Goal: Information Seeking & Learning: Learn about a topic

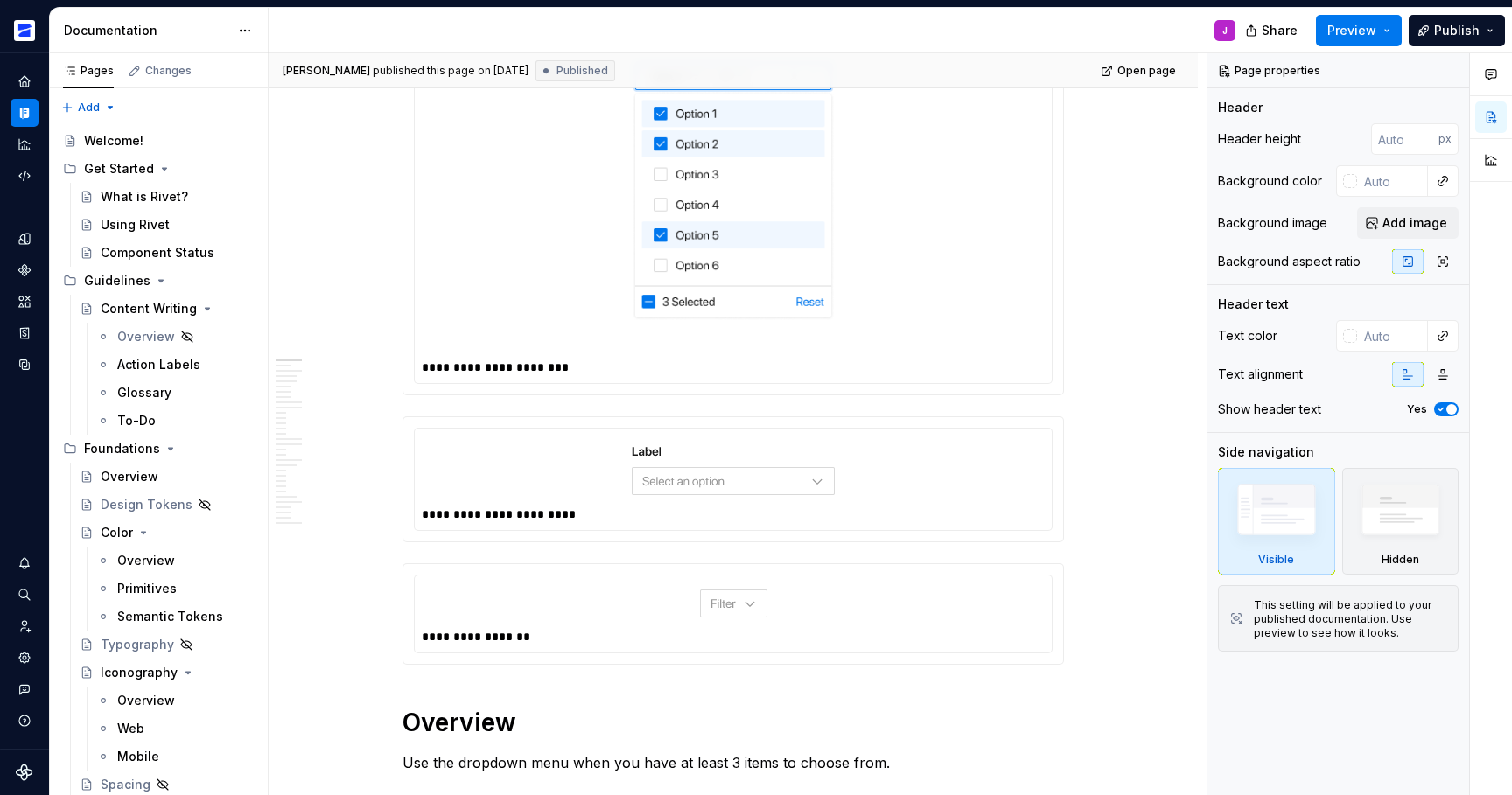
scroll to position [517, 0]
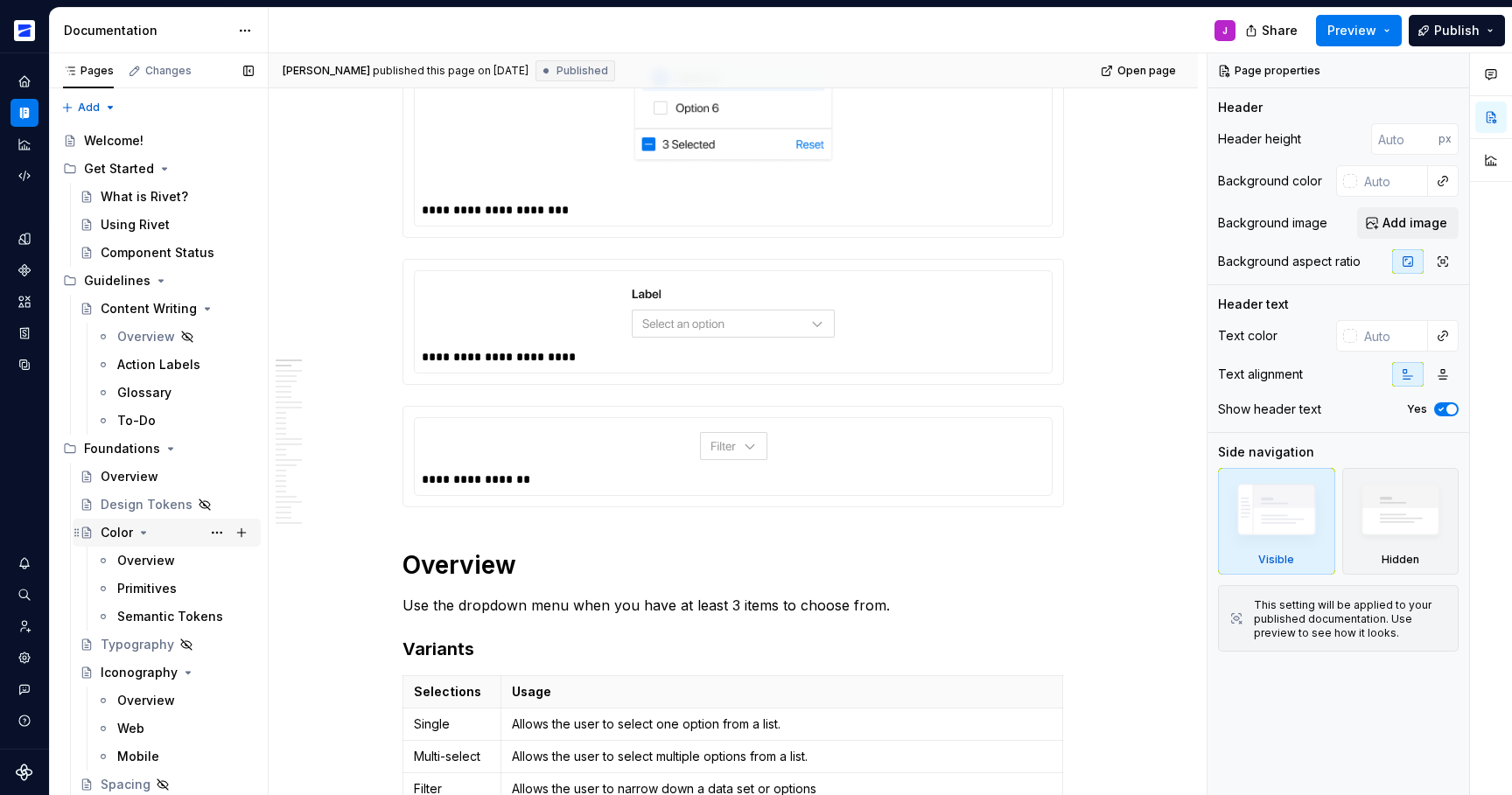
click at [150, 530] on button "Page tree" at bounding box center [143, 533] width 14 height 14
click at [166, 537] on div "Color" at bounding box center [177, 533] width 154 height 25
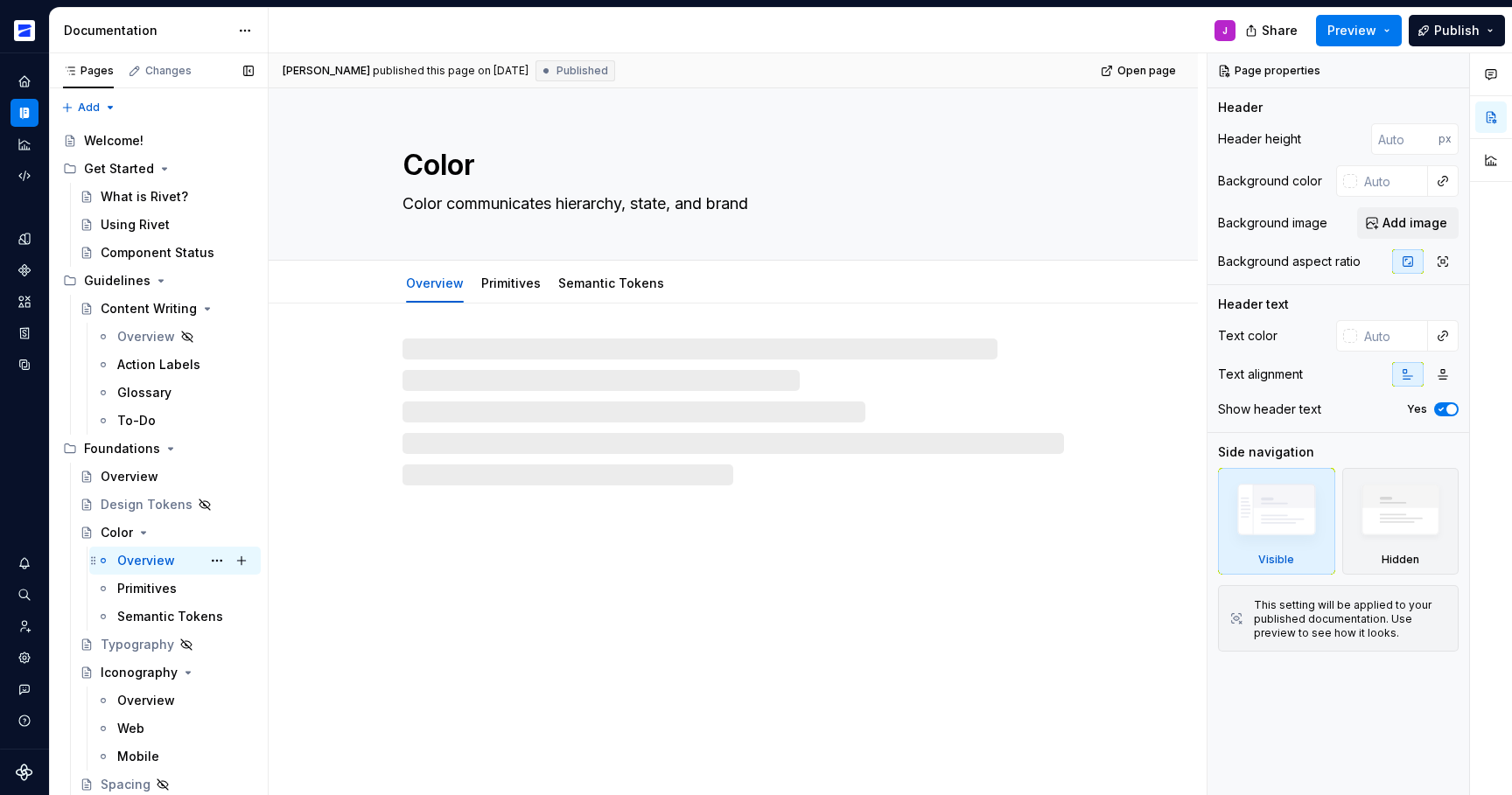
click at [173, 566] on div "Overview J" at bounding box center [186, 561] width 137 height 25
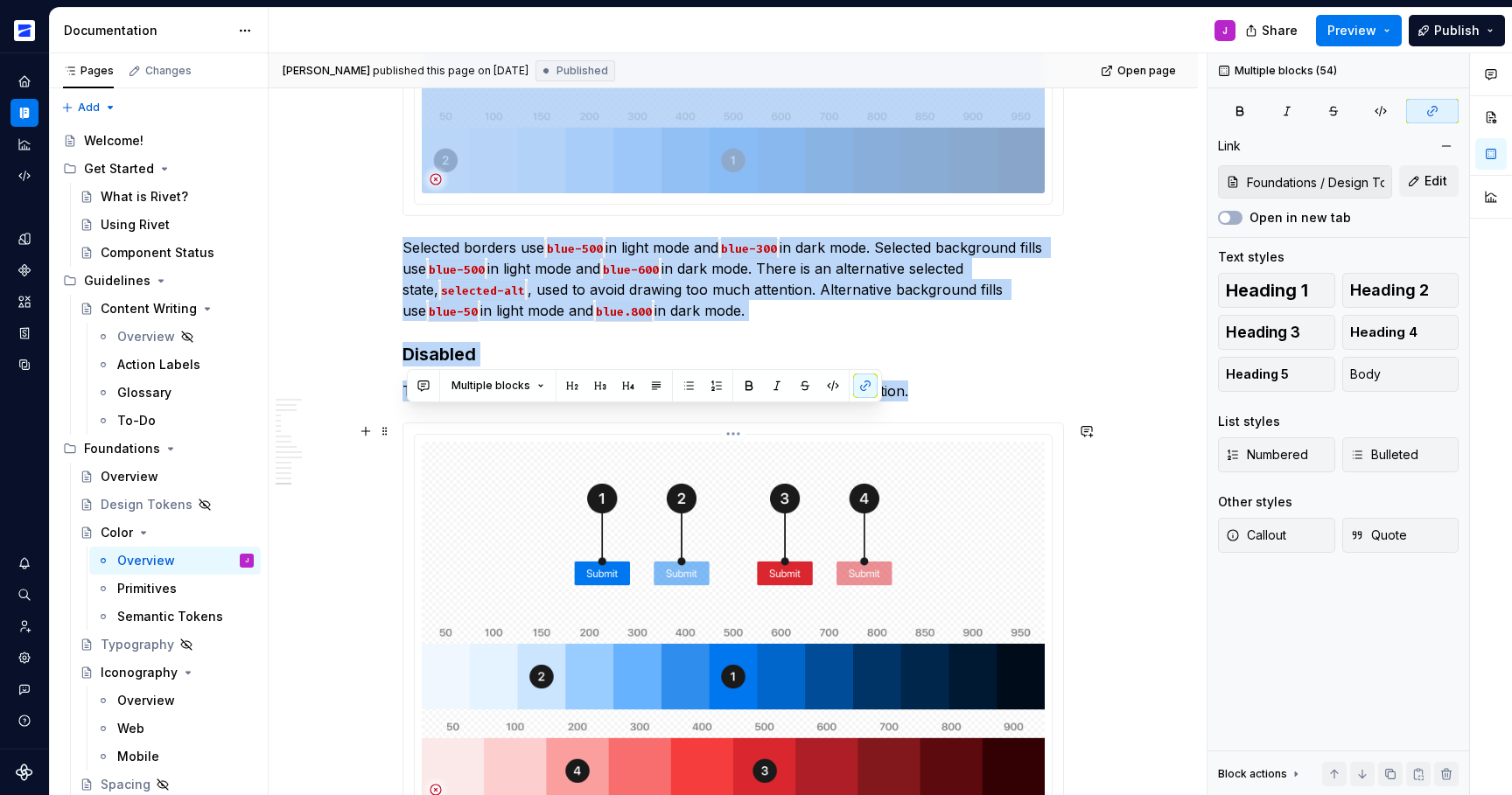
scroll to position [5794, 0]
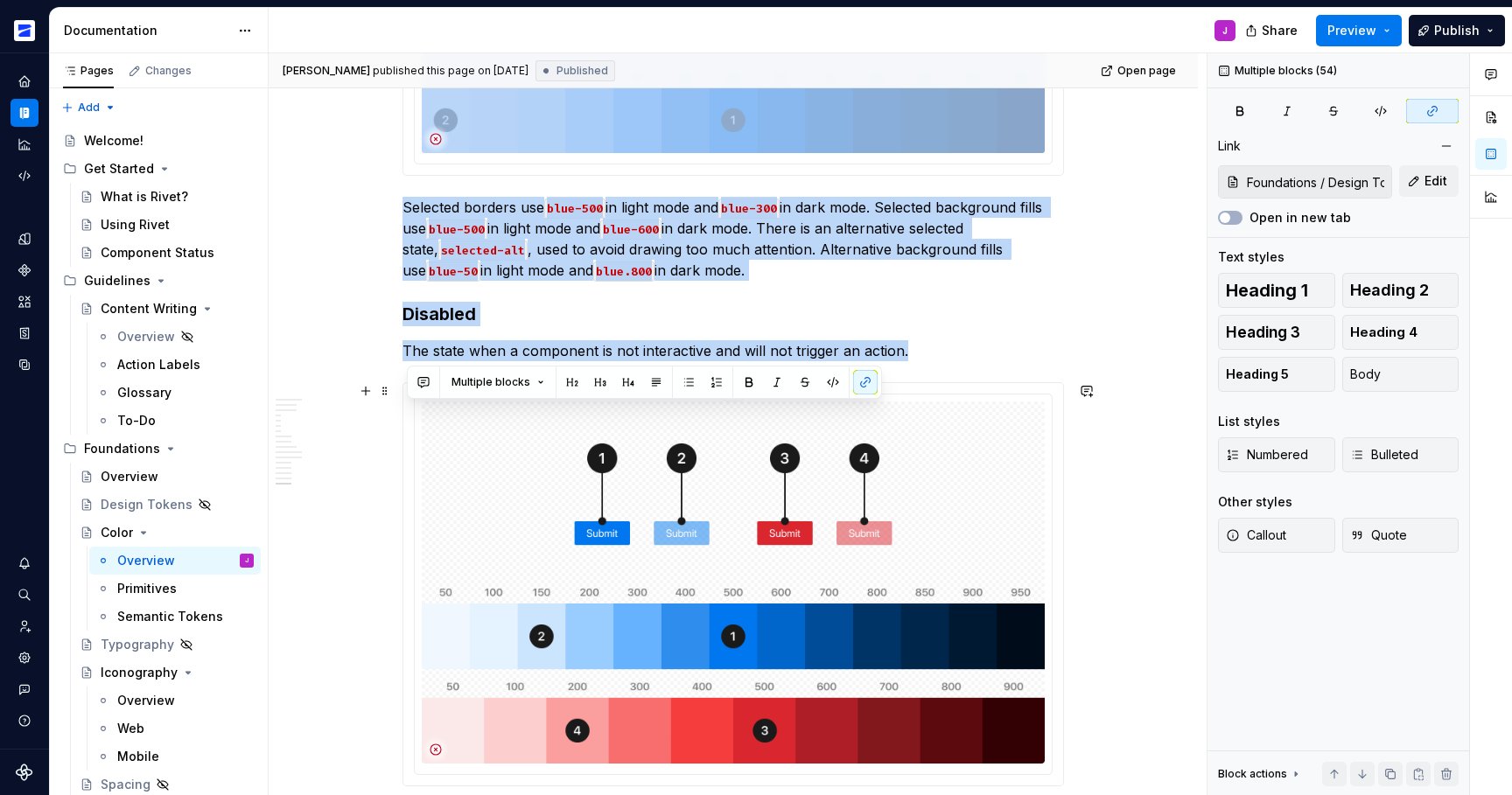
drag, startPoint x: 406, startPoint y: 198, endPoint x: 624, endPoint y: 637, distance: 490.1
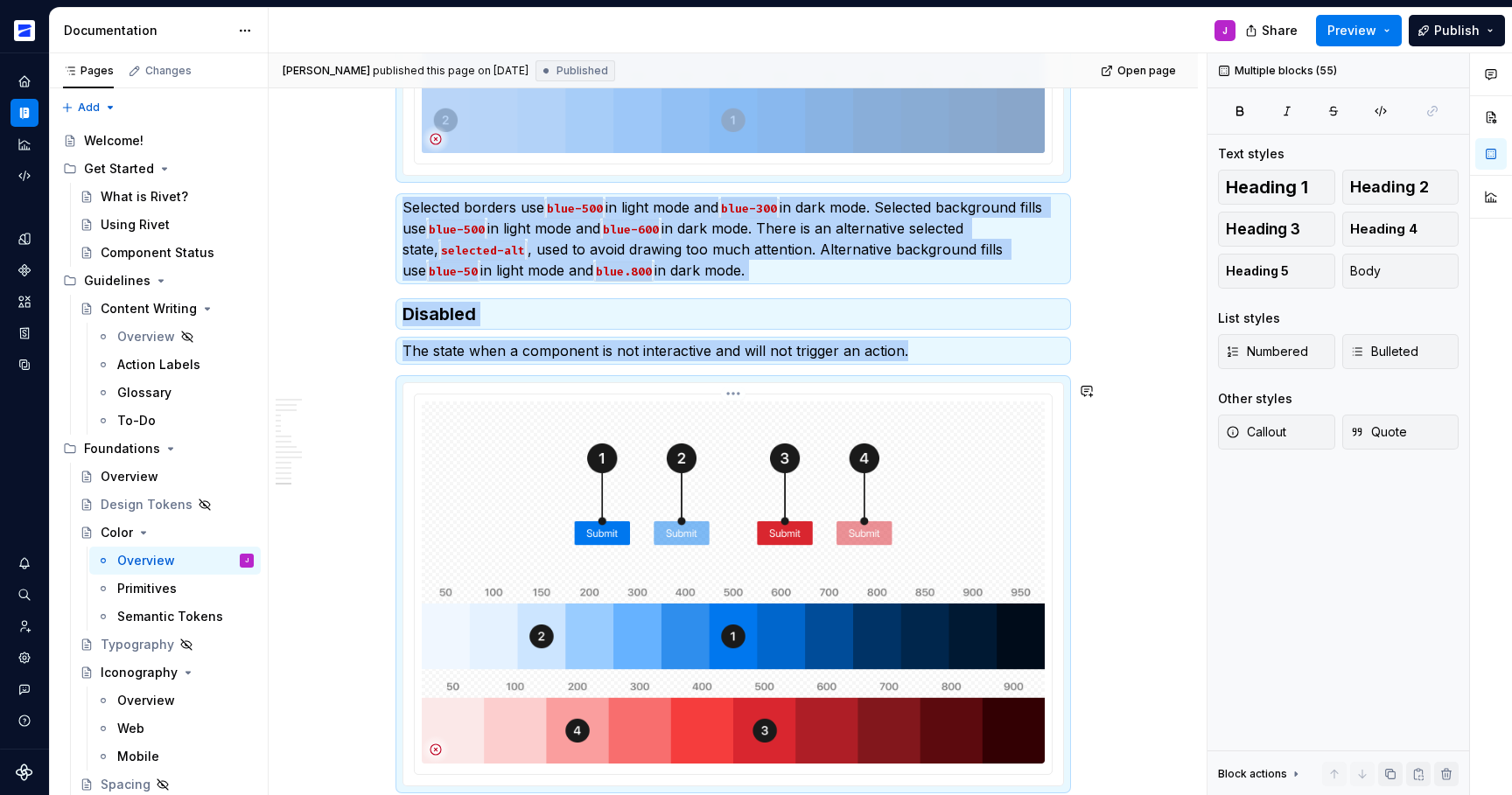
copy div "Color Tokens Color is applied in the system using design tokens , which serve a…"
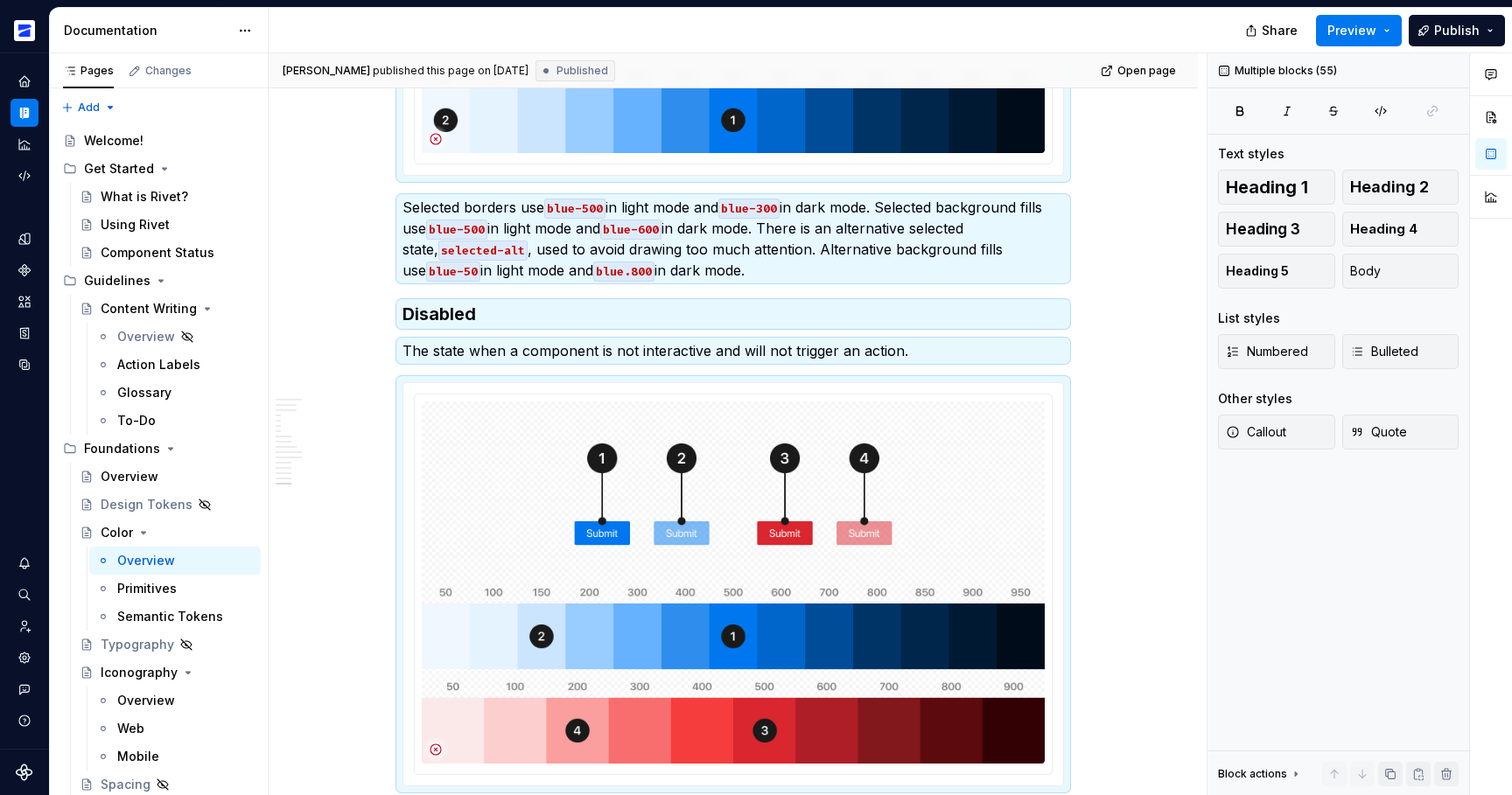
type textarea "*"
